Goal: Entertainment & Leisure: Consume media (video, audio)

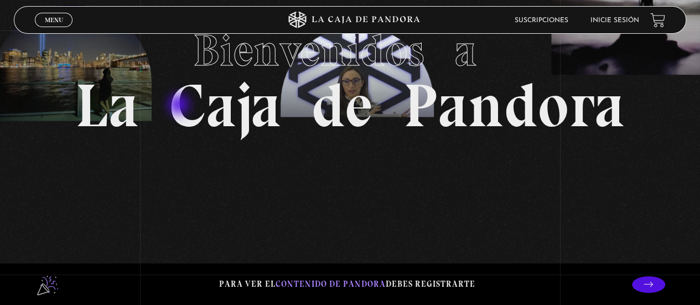
scroll to position [91, 0]
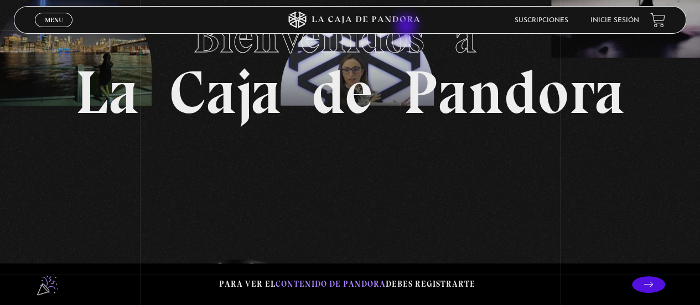
click at [407, 27] on icon at bounding box center [350, 20] width 210 height 17
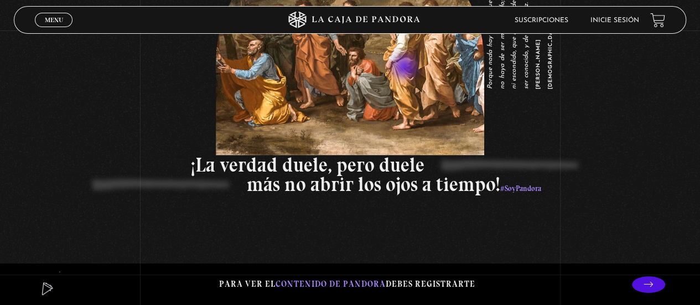
scroll to position [1509, 0]
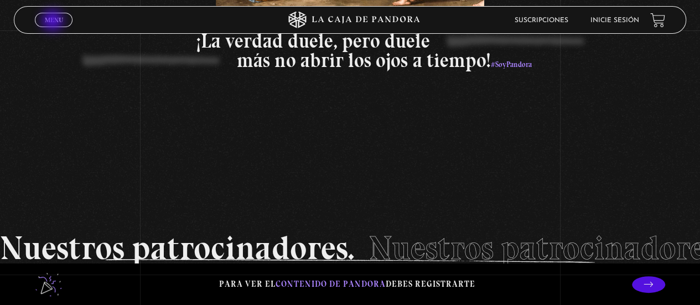
click at [52, 20] on span "Menu" at bounding box center [54, 20] width 18 height 7
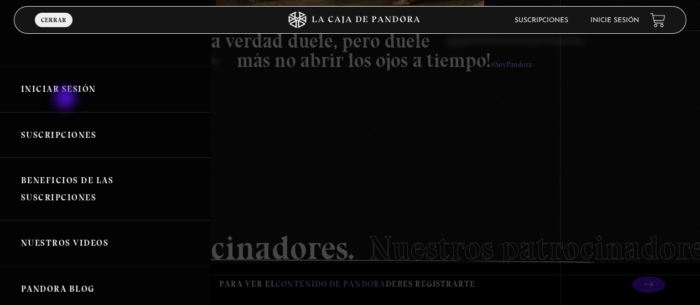
click at [66, 99] on link "Iniciar Sesión" at bounding box center [105, 89] width 210 height 46
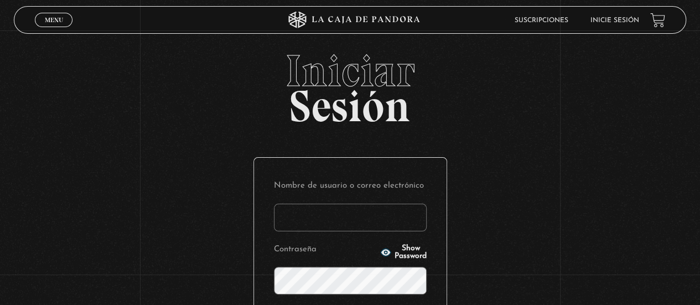
type input "2"
click at [52, 23] on span "Menu" at bounding box center [54, 20] width 18 height 7
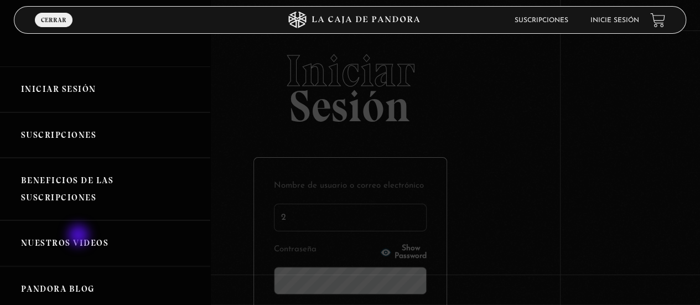
click at [80, 236] on link "Nuestros Videos" at bounding box center [105, 243] width 210 height 46
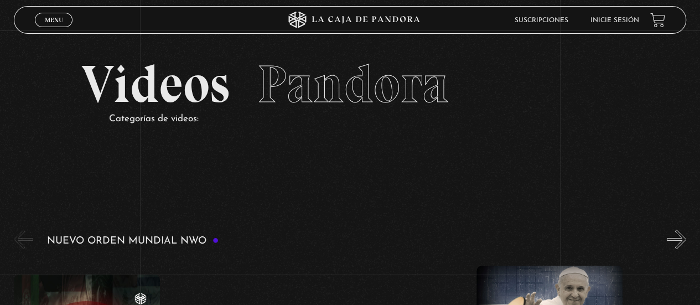
scroll to position [165, 0]
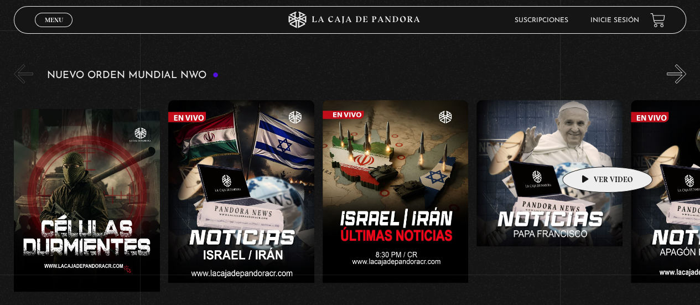
click at [590, 150] on figure at bounding box center [550, 199] width 146 height 199
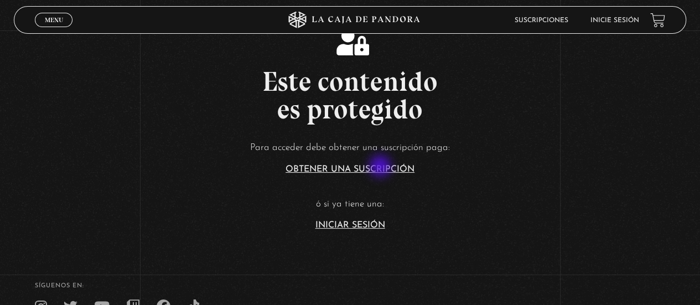
click at [381, 167] on link "Obtener una suscripción" at bounding box center [350, 169] width 129 height 9
